Goal: Information Seeking & Learning: Learn about a topic

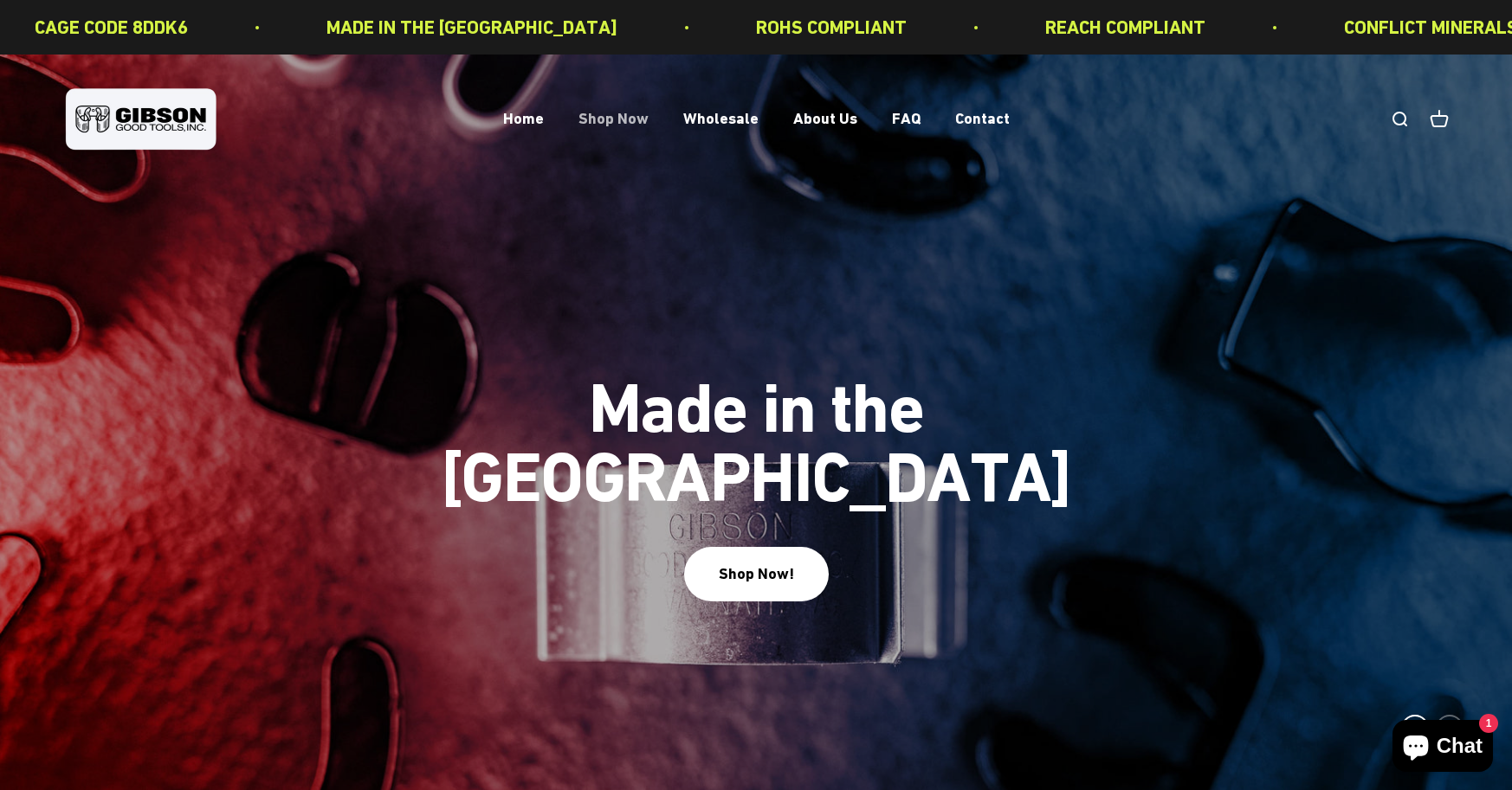
click at [617, 117] on link "Shop Now" at bounding box center [613, 119] width 70 height 18
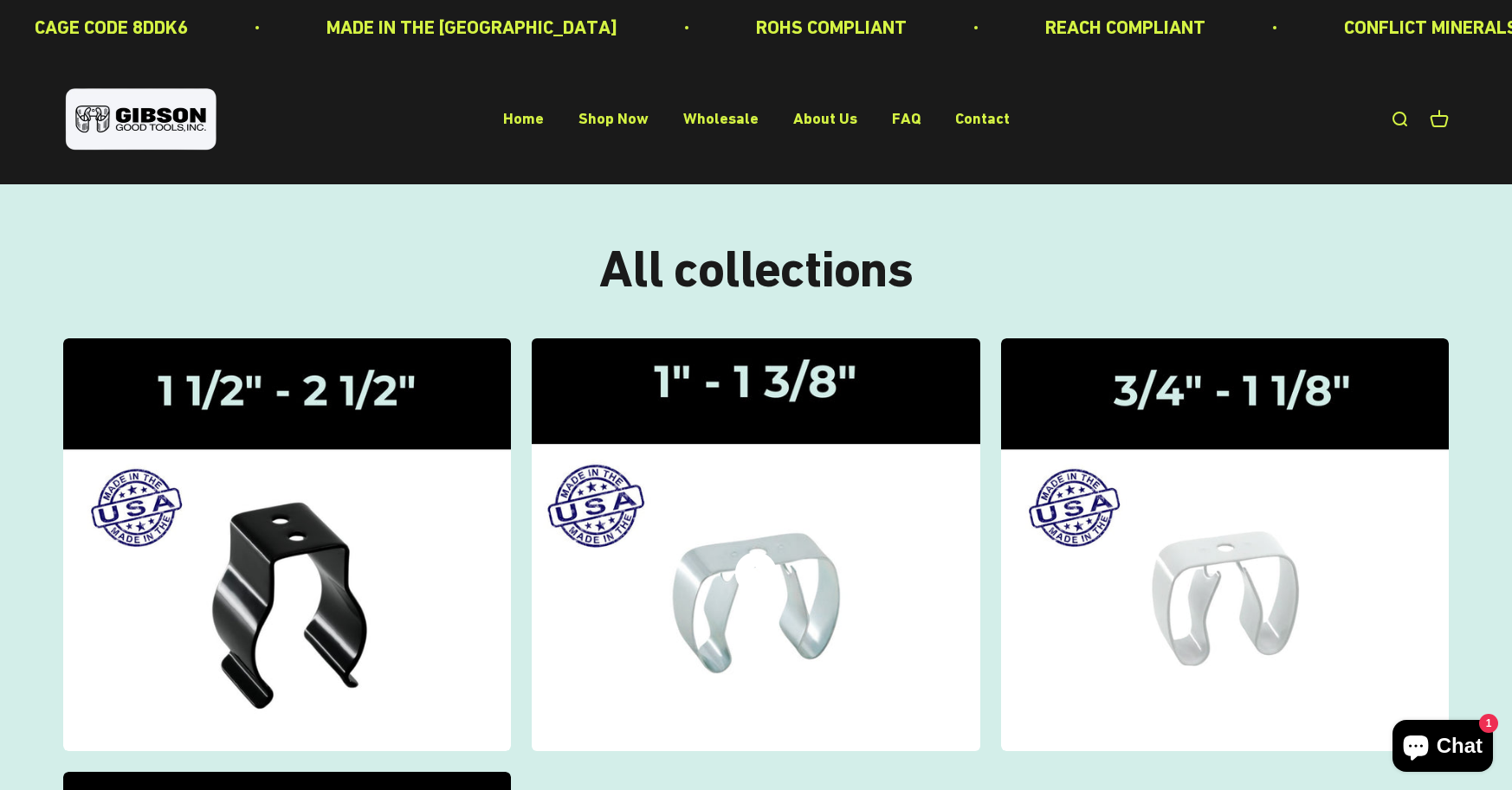
click at [738, 392] on img at bounding box center [756, 544] width 474 height 438
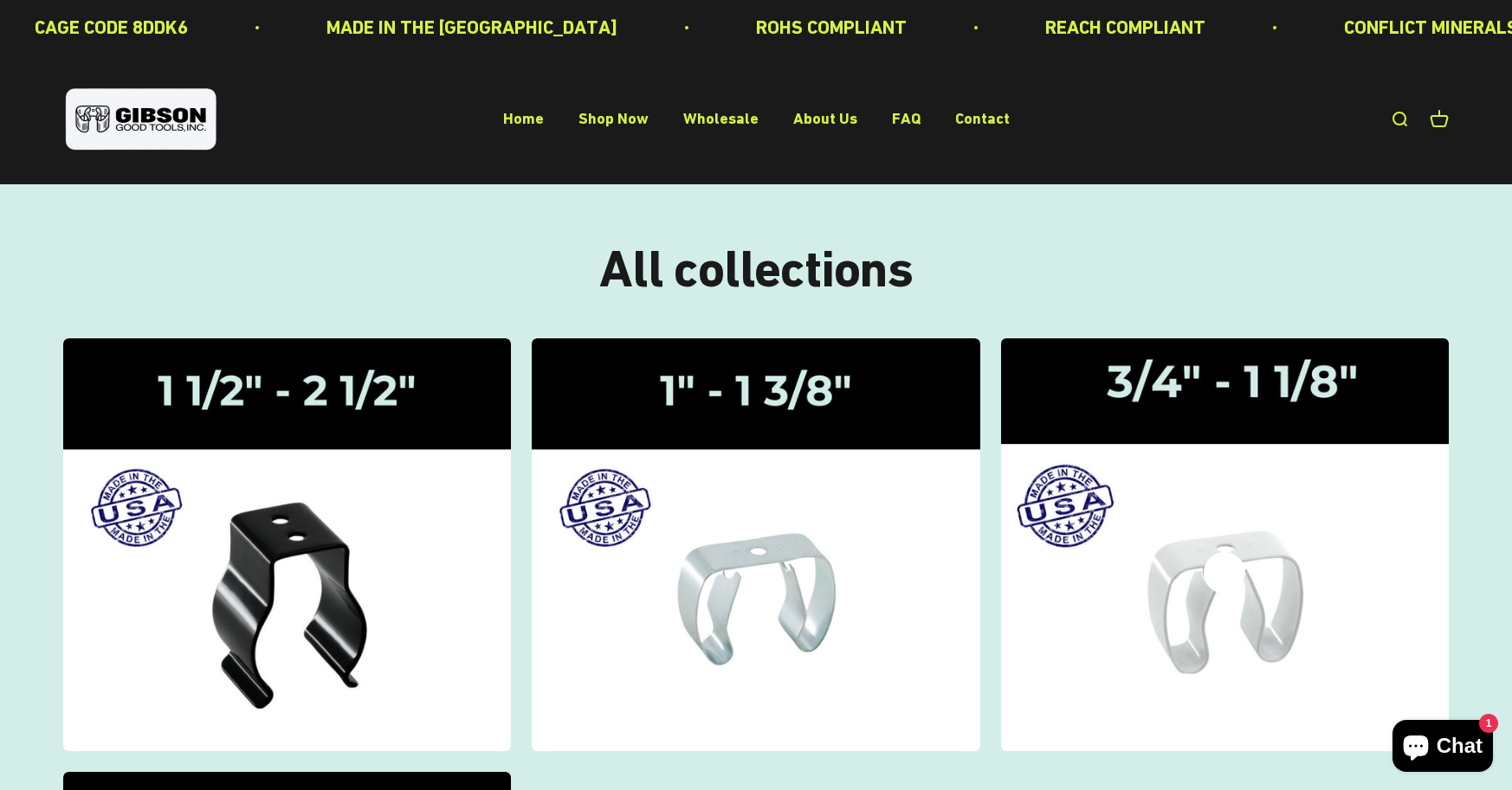
click at [1264, 579] on img at bounding box center [1224, 544] width 474 height 438
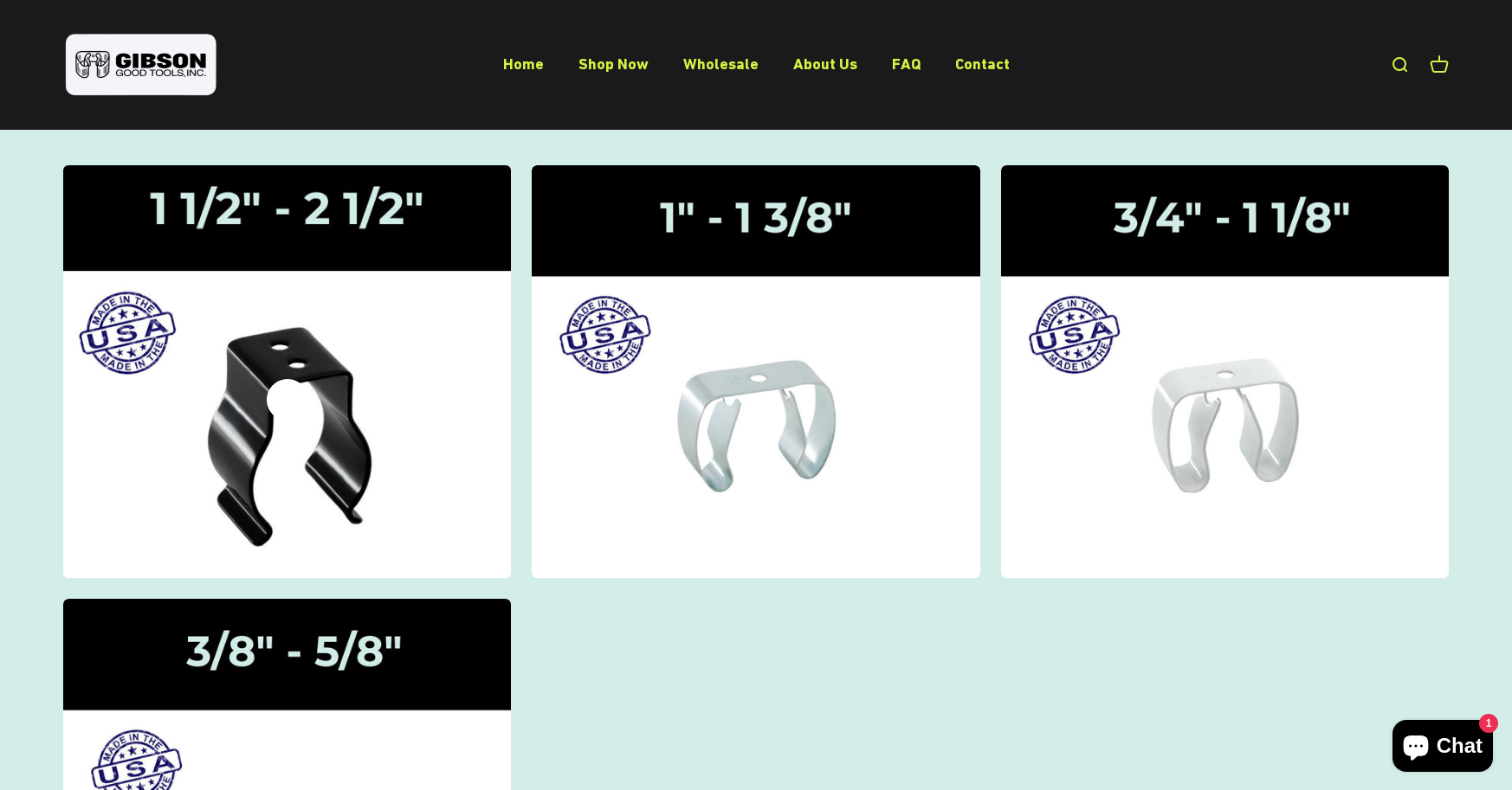
scroll to position [520, 0]
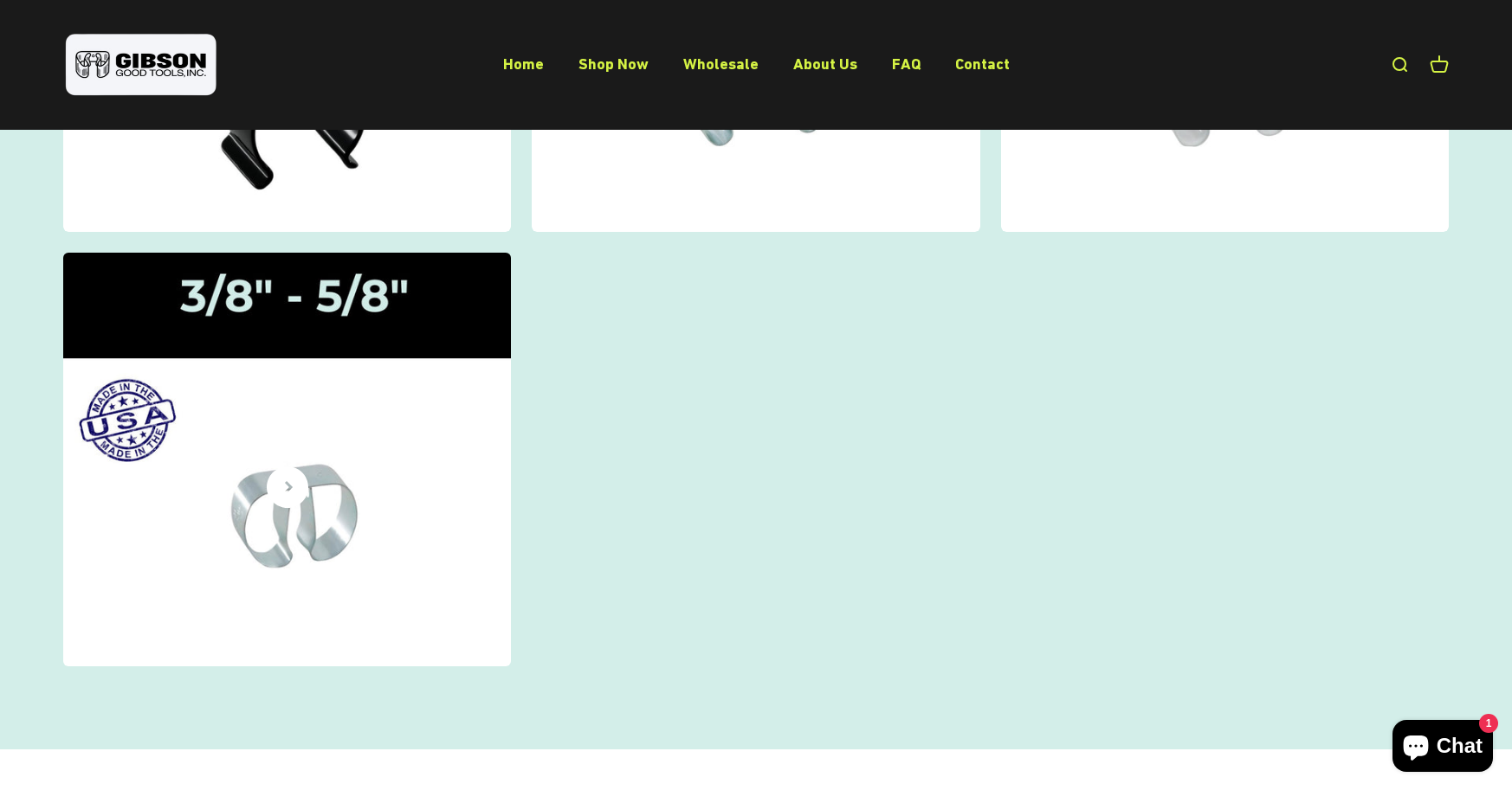
click at [274, 500] on icon at bounding box center [288, 488] width 42 height 42
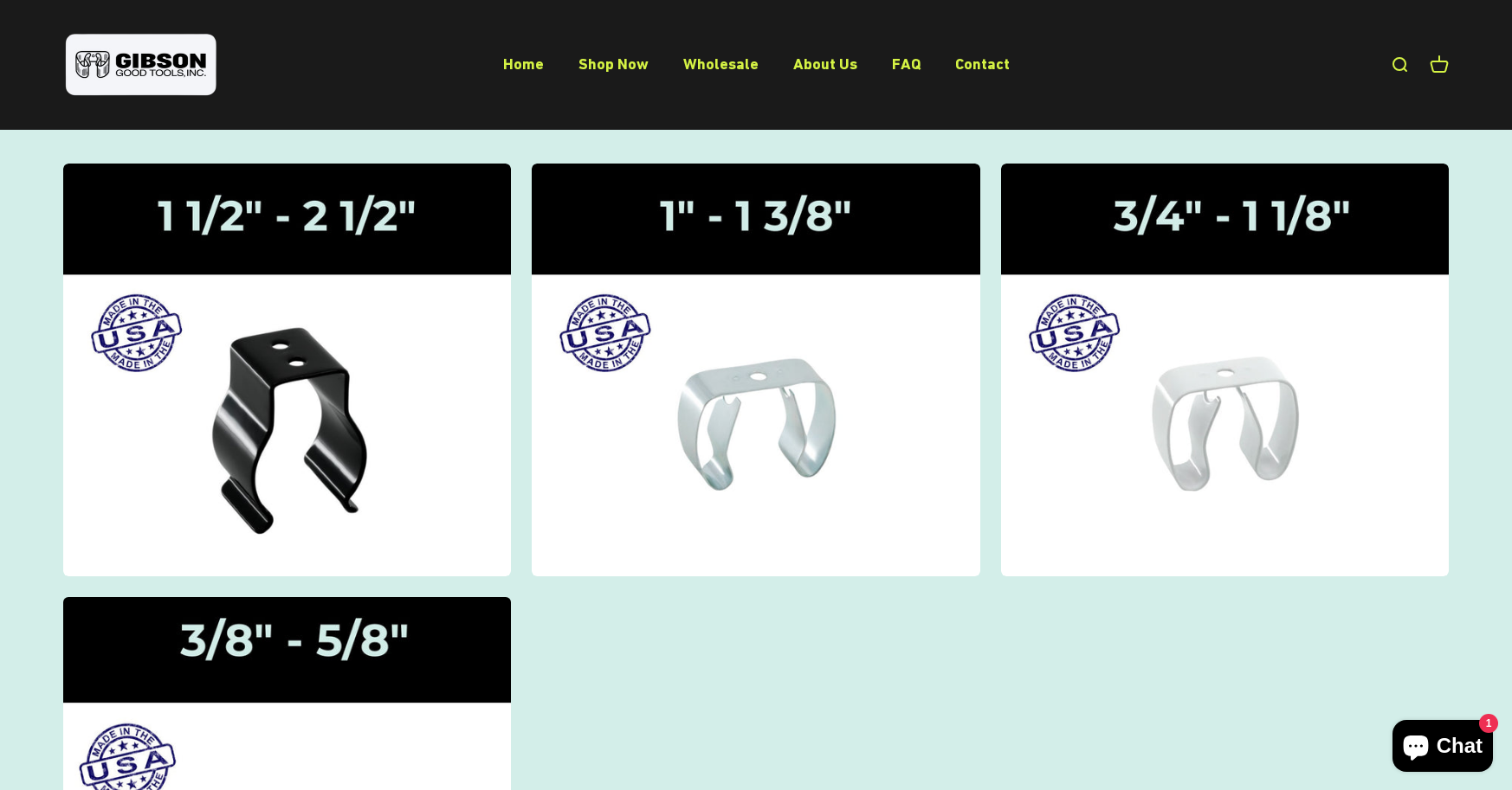
scroll to position [174, 0]
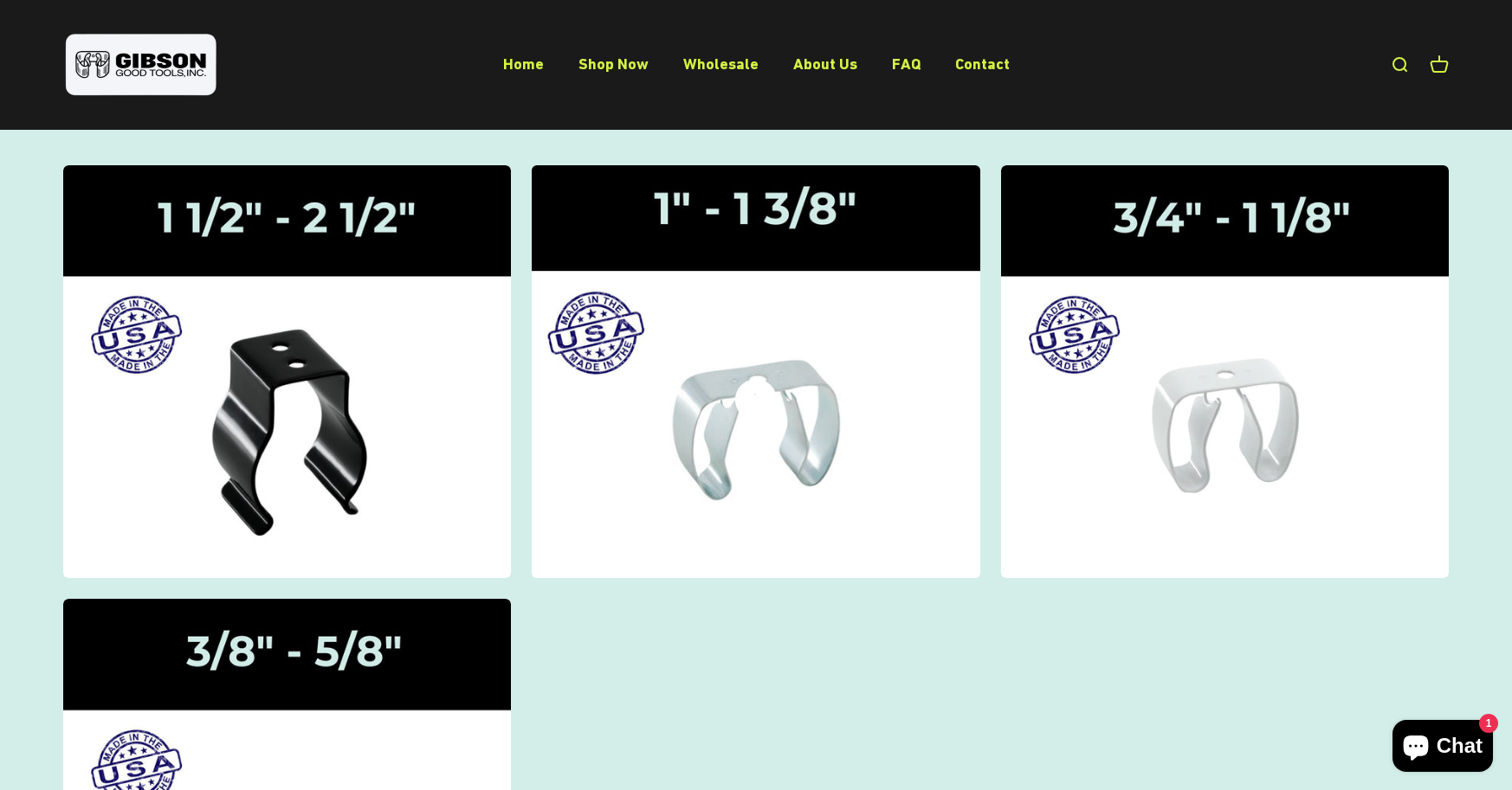
click at [738, 399] on icon at bounding box center [756, 400] width 42 height 42
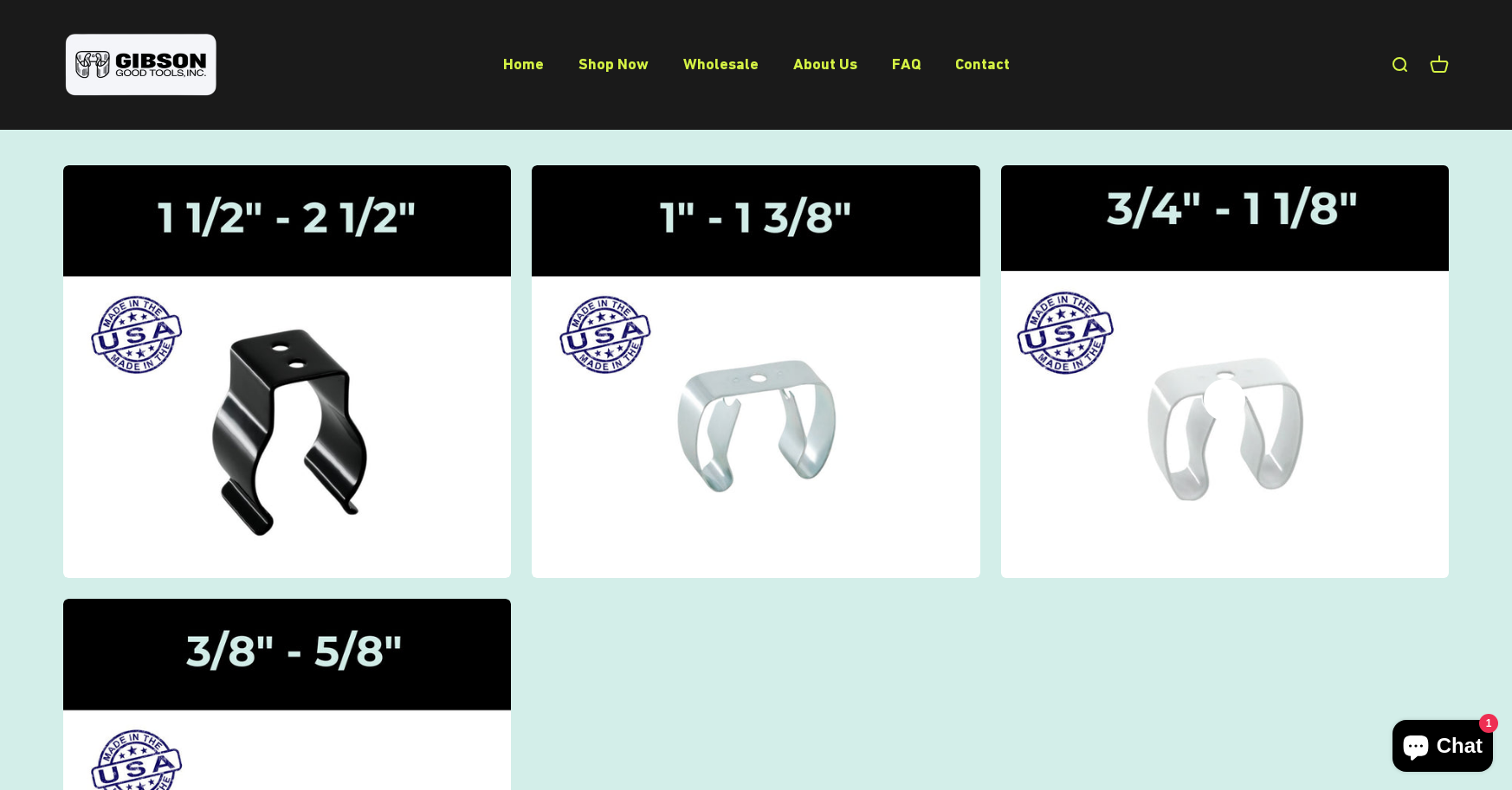
click at [1140, 374] on img at bounding box center [1224, 372] width 474 height 438
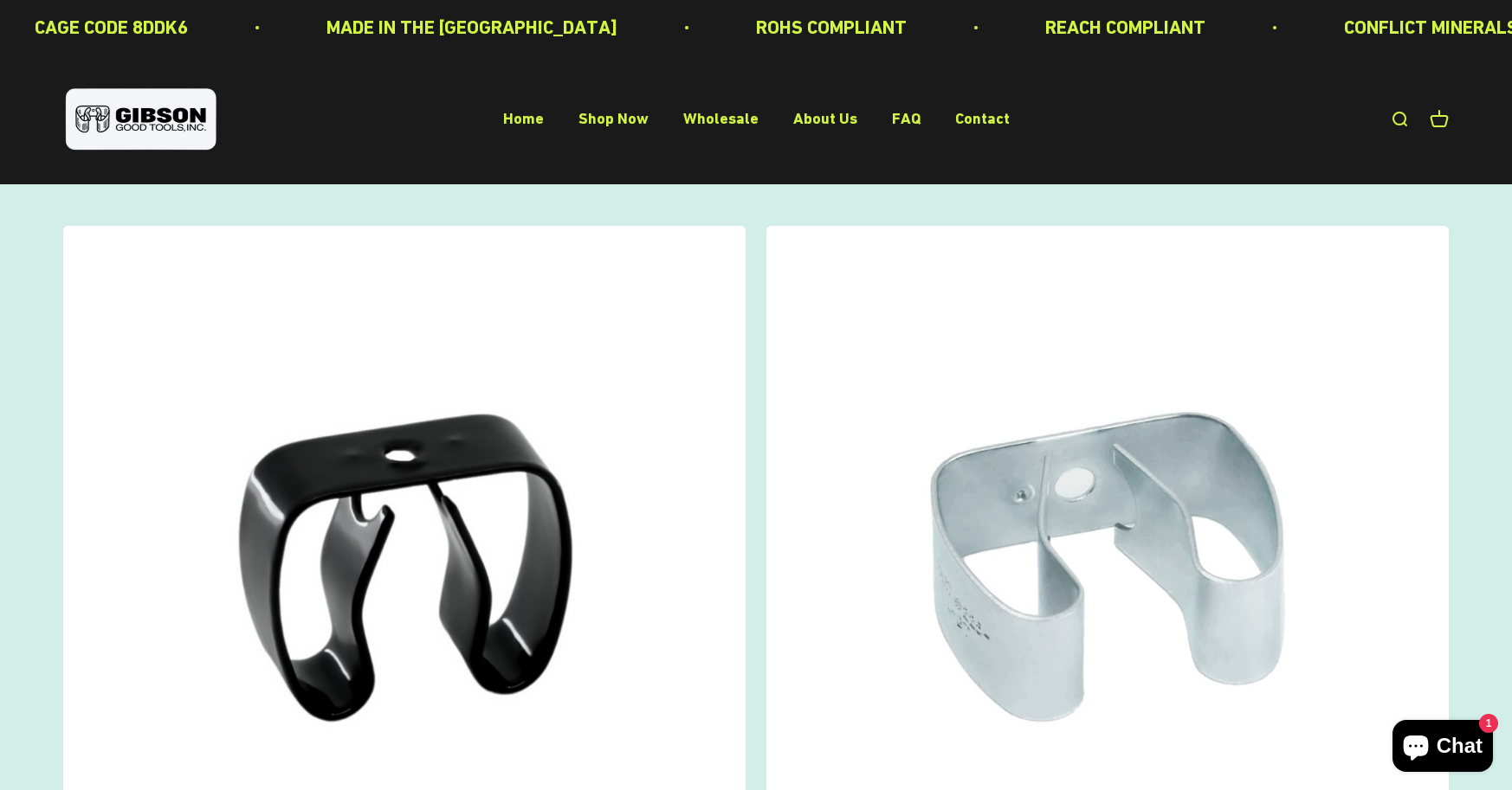
click at [1043, 507] on img at bounding box center [1107, 566] width 682 height 682
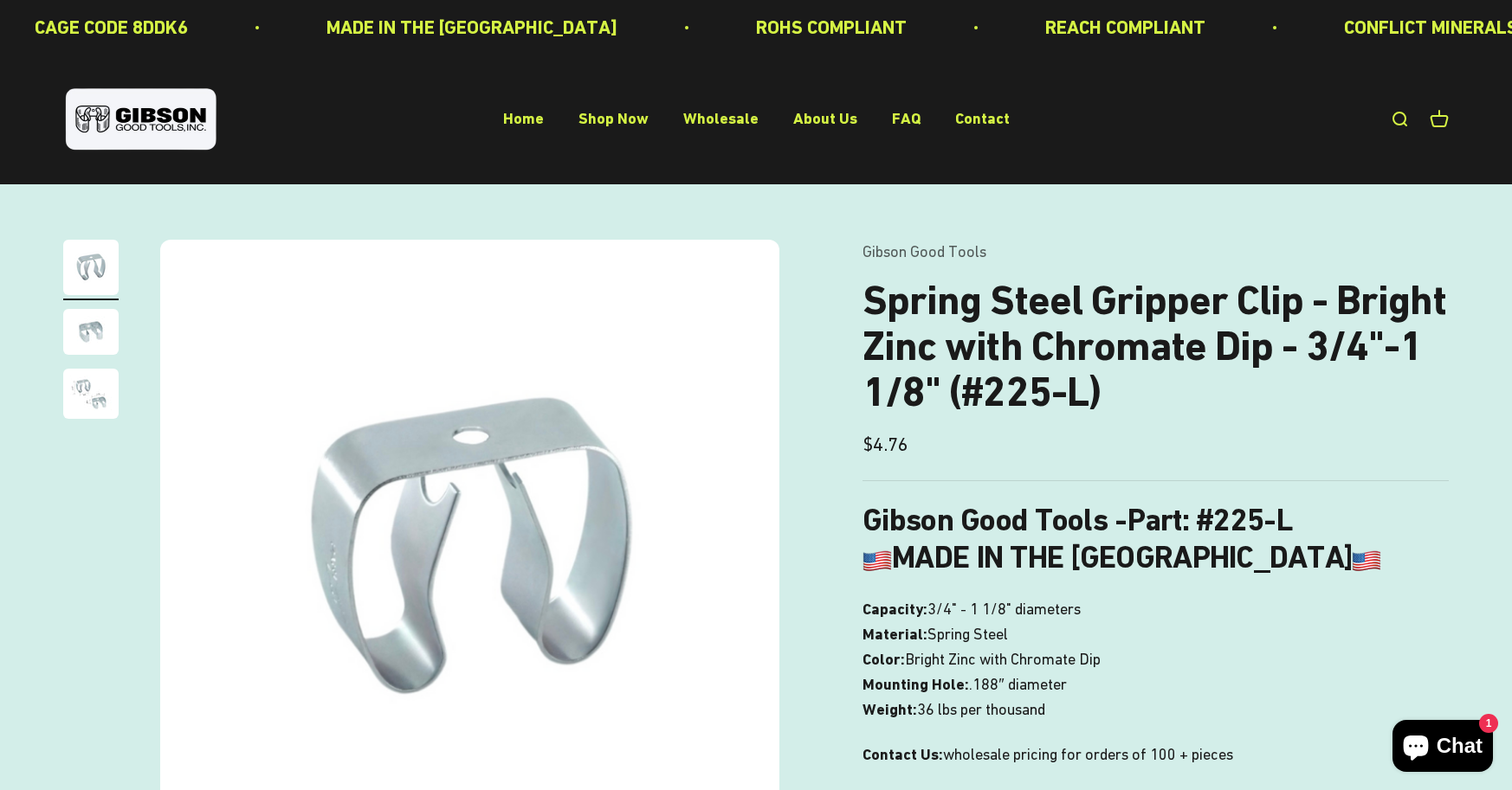
click at [103, 388] on img "Go to item 3" at bounding box center [90, 394] width 56 height 50
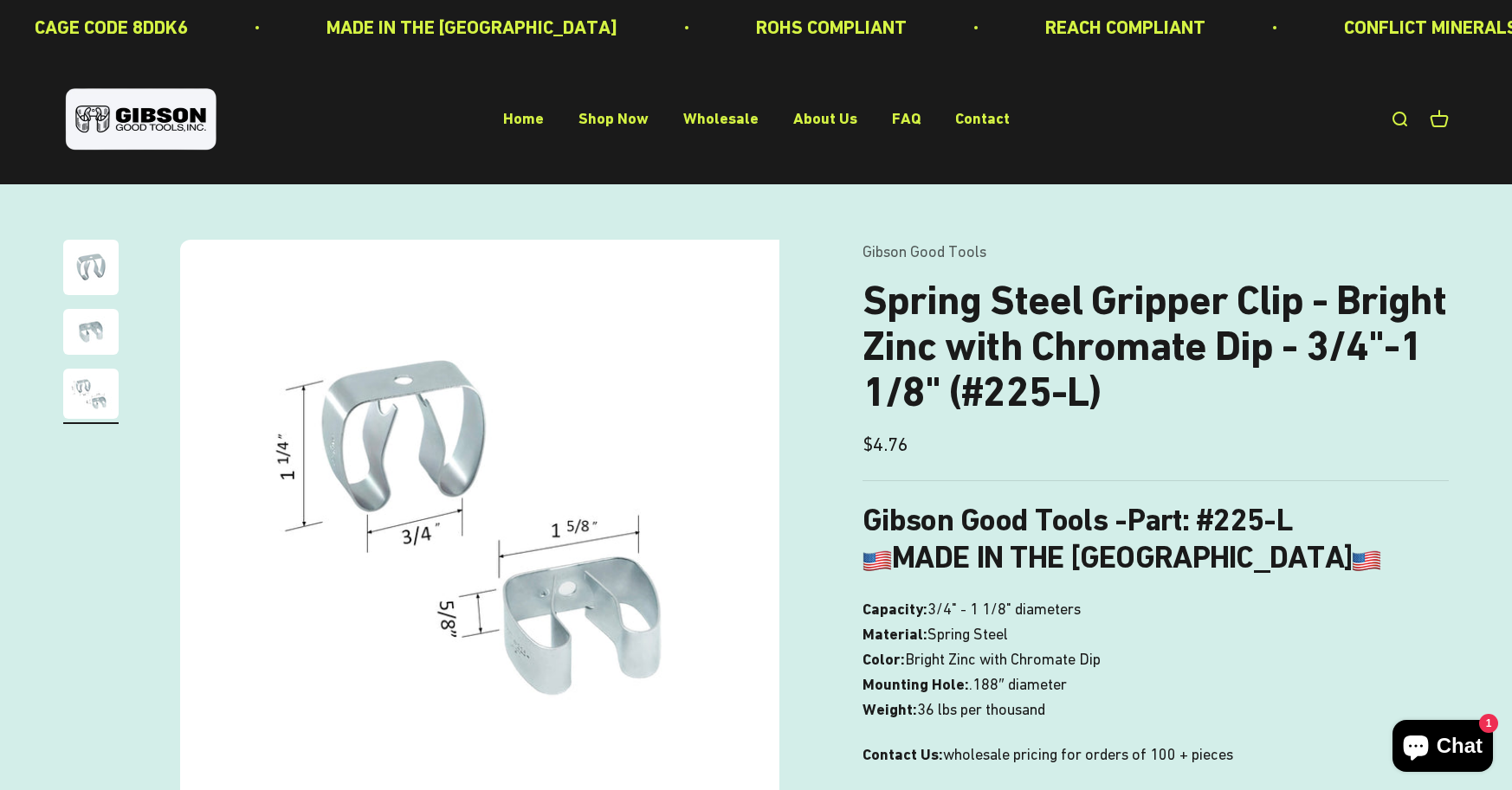
scroll to position [0, 1280]
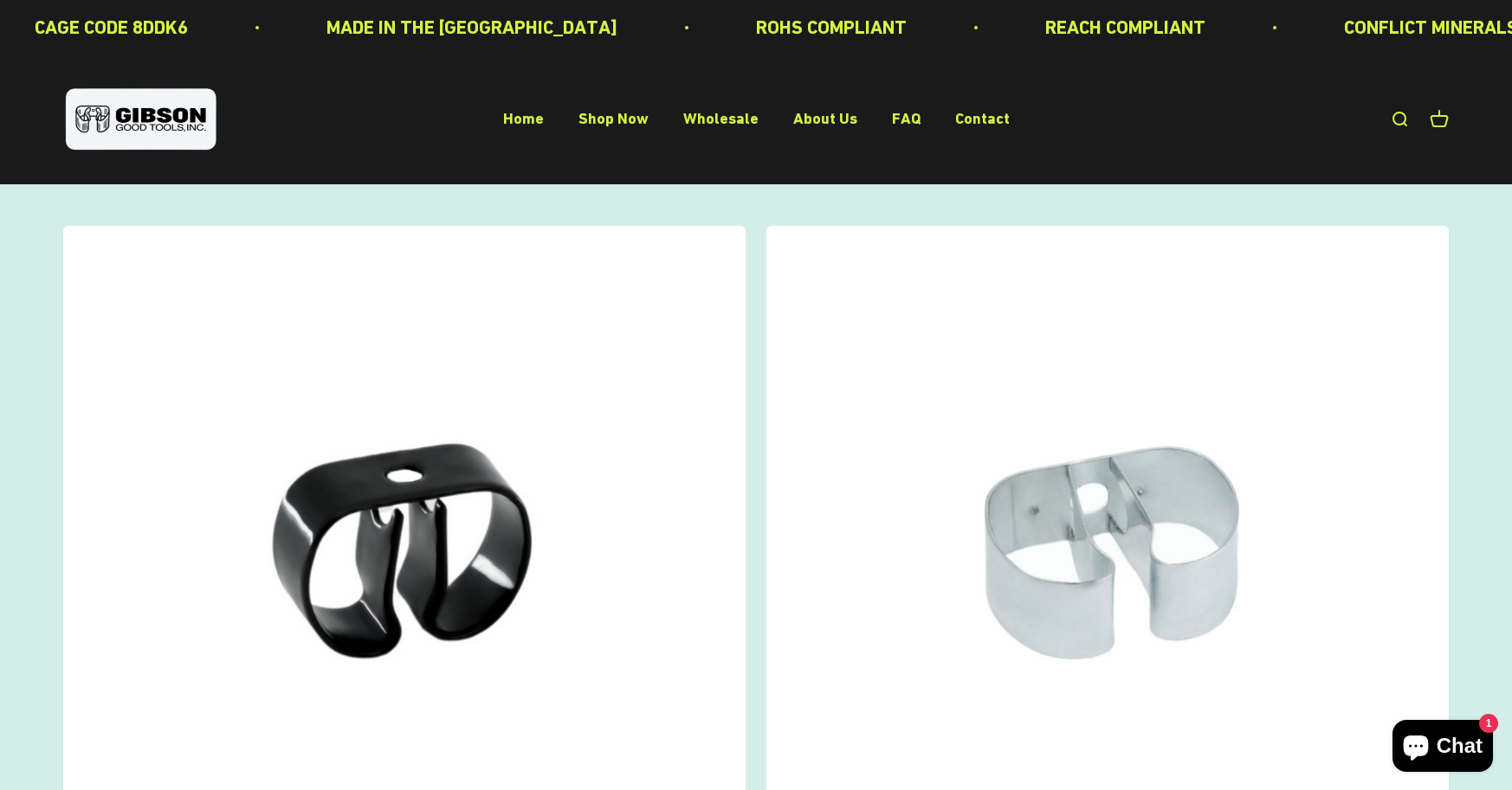
click at [976, 538] on img at bounding box center [1107, 566] width 682 height 682
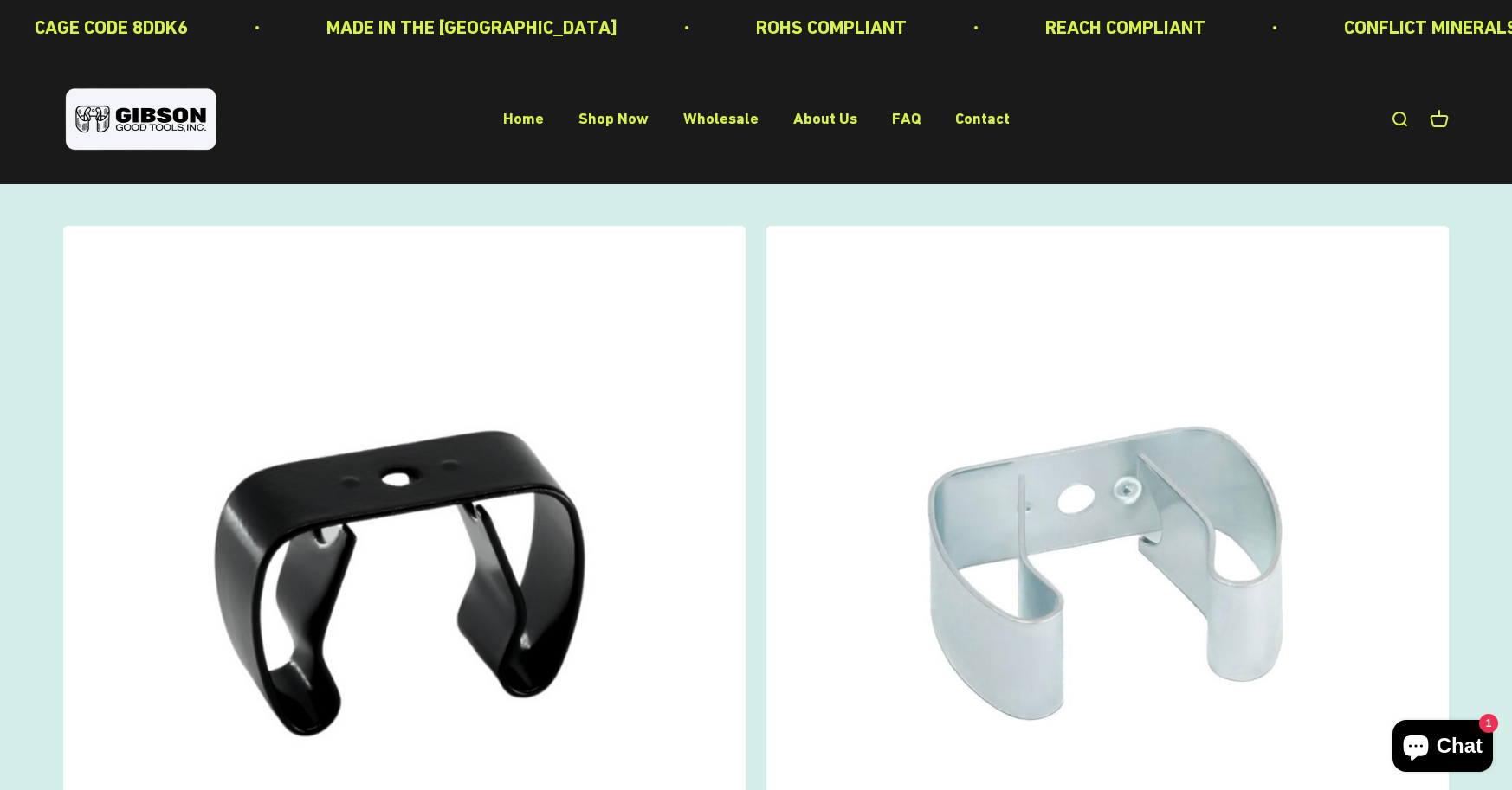
click at [1006, 473] on img at bounding box center [1107, 566] width 682 height 682
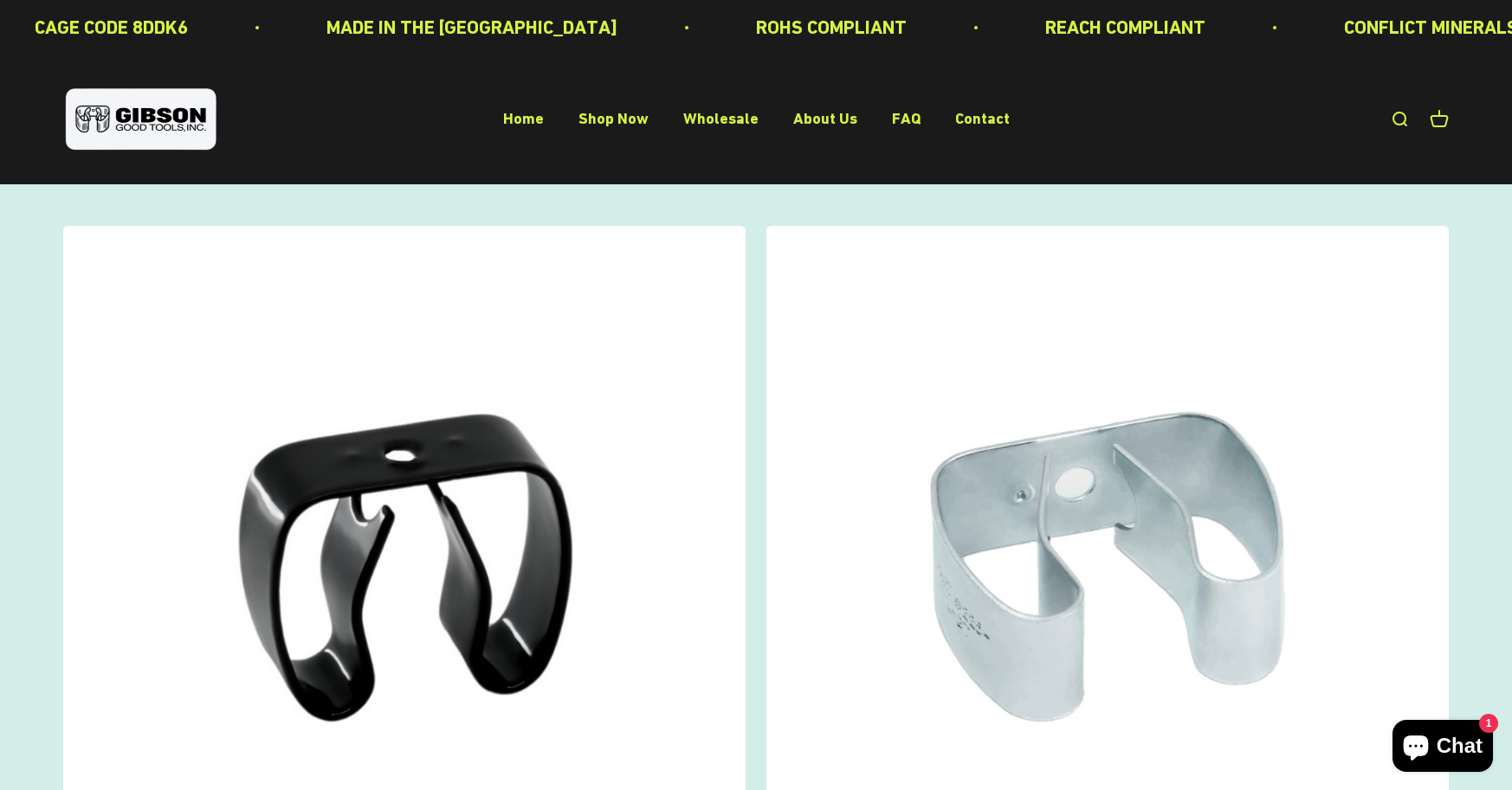
click at [999, 474] on img at bounding box center [1107, 566] width 682 height 682
